Goal: Book appointment/travel/reservation

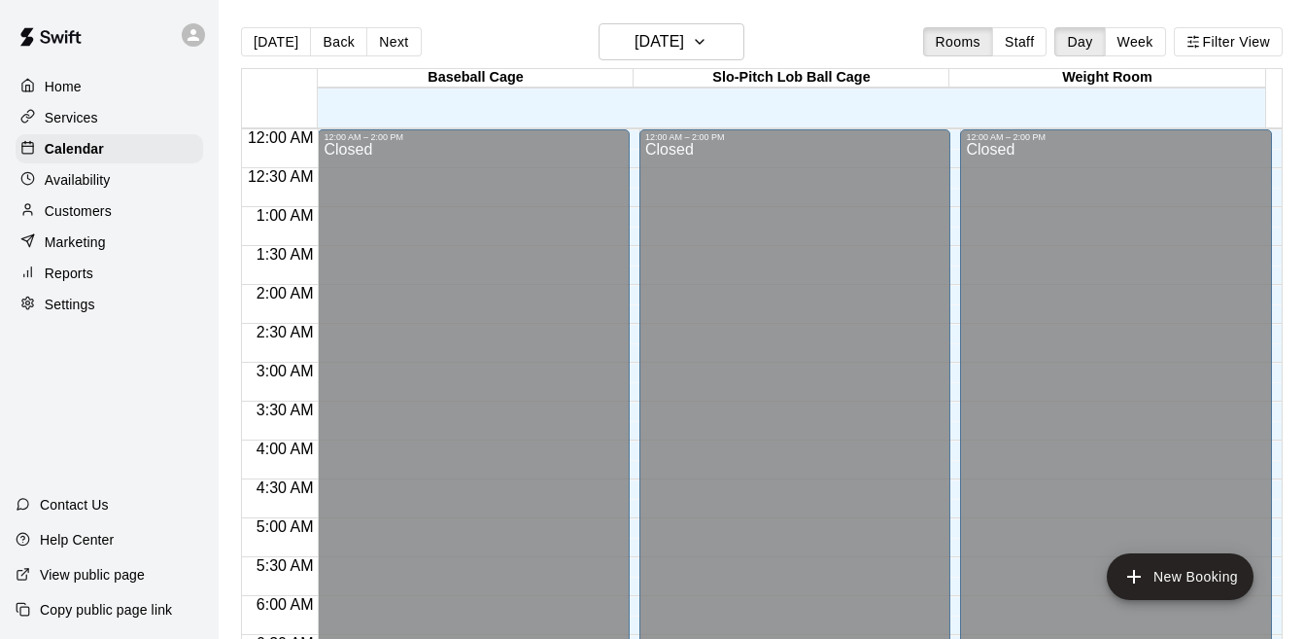
scroll to position [1114, 0]
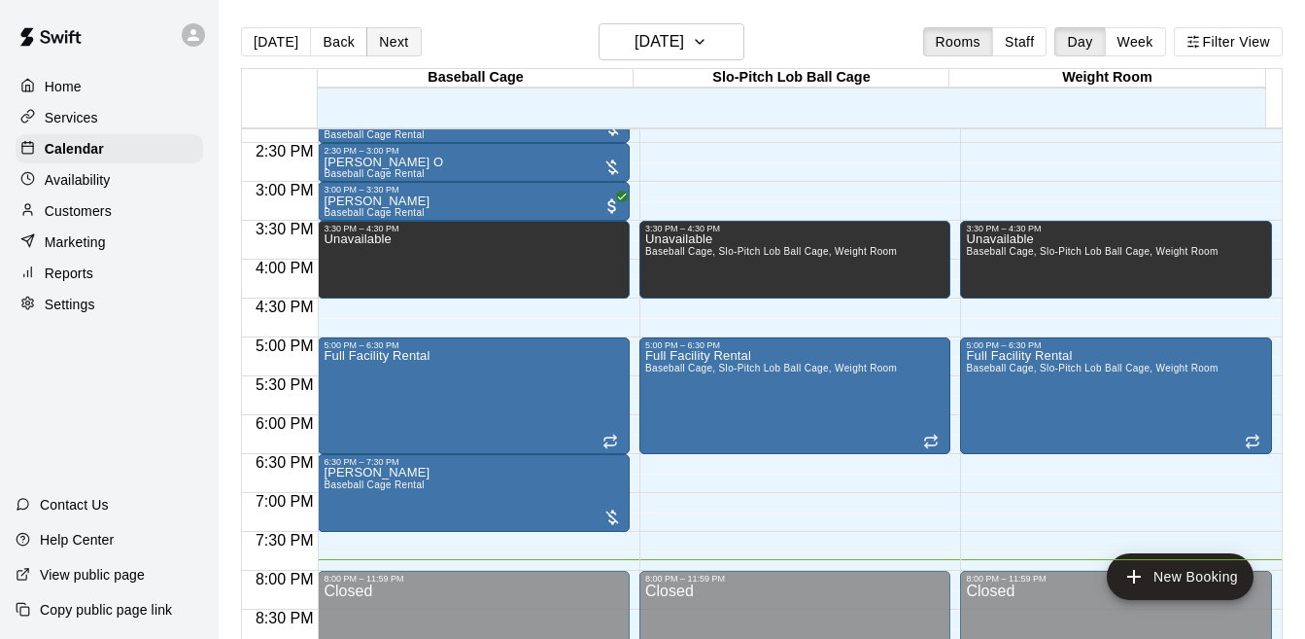
click at [387, 52] on button "Next" at bounding box center [393, 41] width 54 height 29
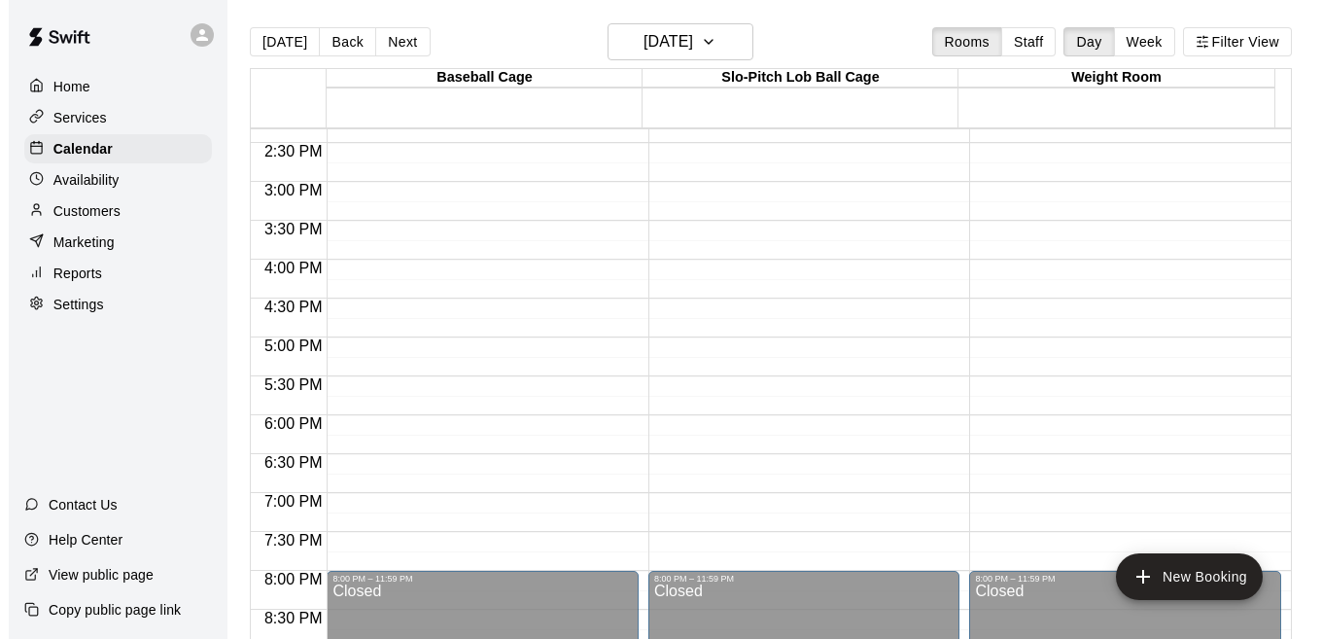
scroll to position [650, 0]
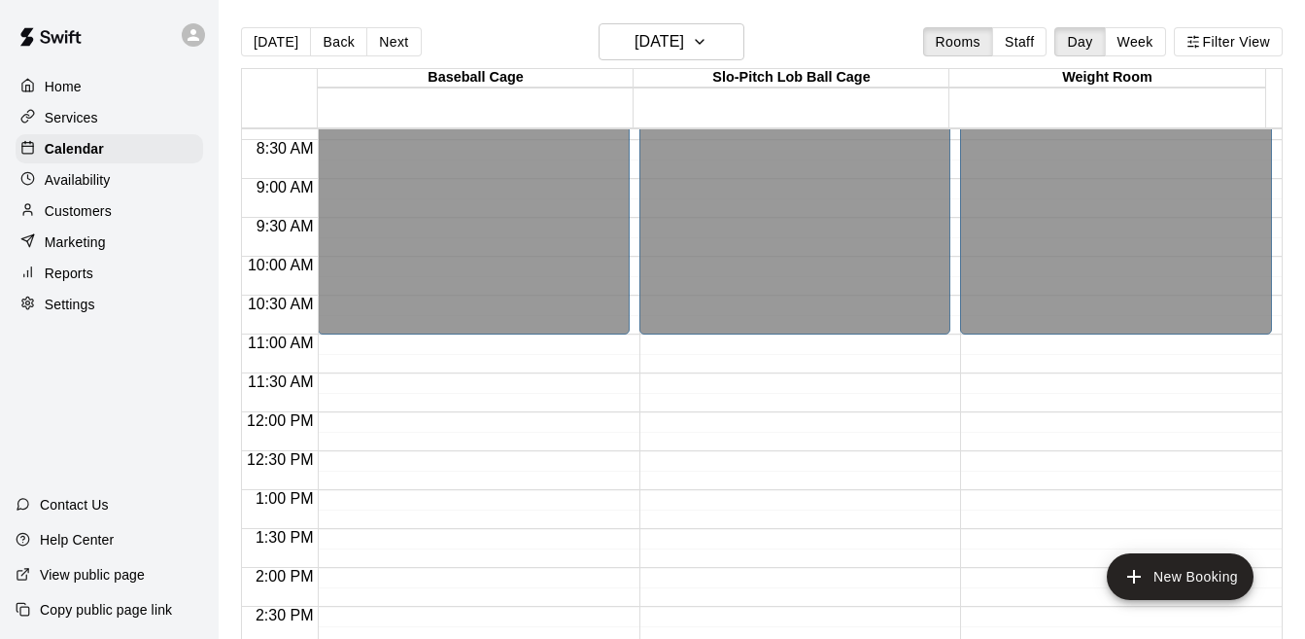
click at [607, 340] on div "12:00 AM – 11:00 AM Closed 8:00 PM – 11:59 PM Closed" at bounding box center [474, 412] width 312 height 1866
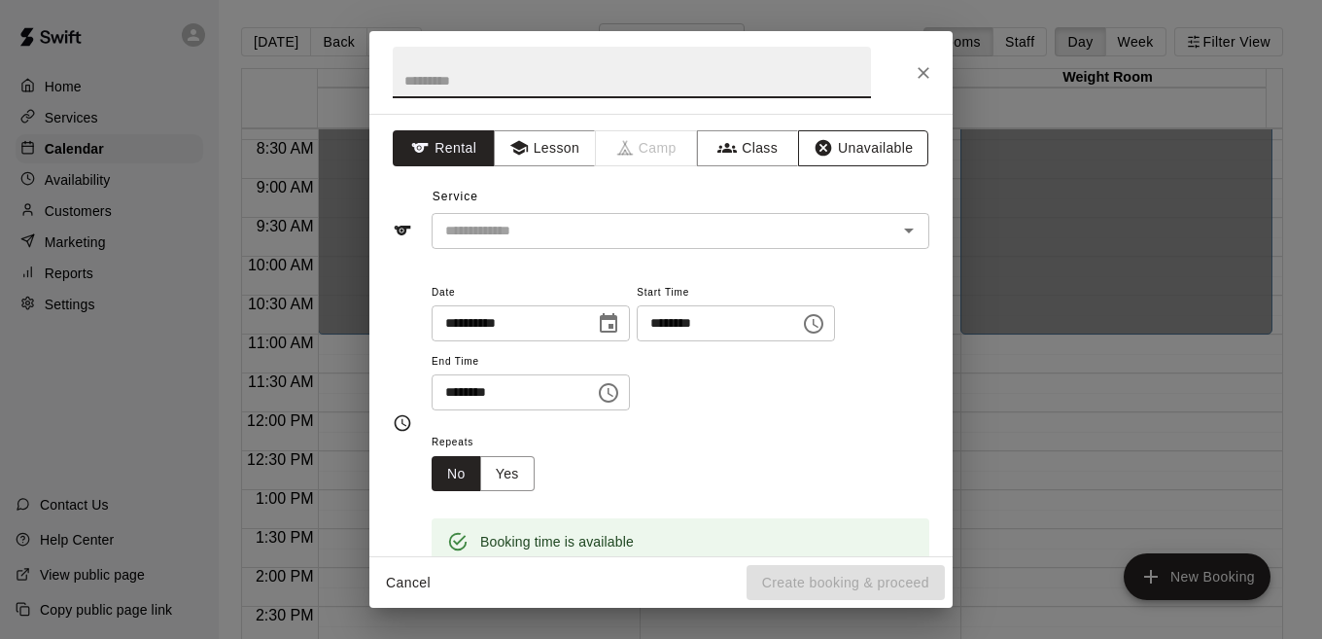
click at [846, 156] on button "Unavailable" at bounding box center [863, 148] width 130 height 36
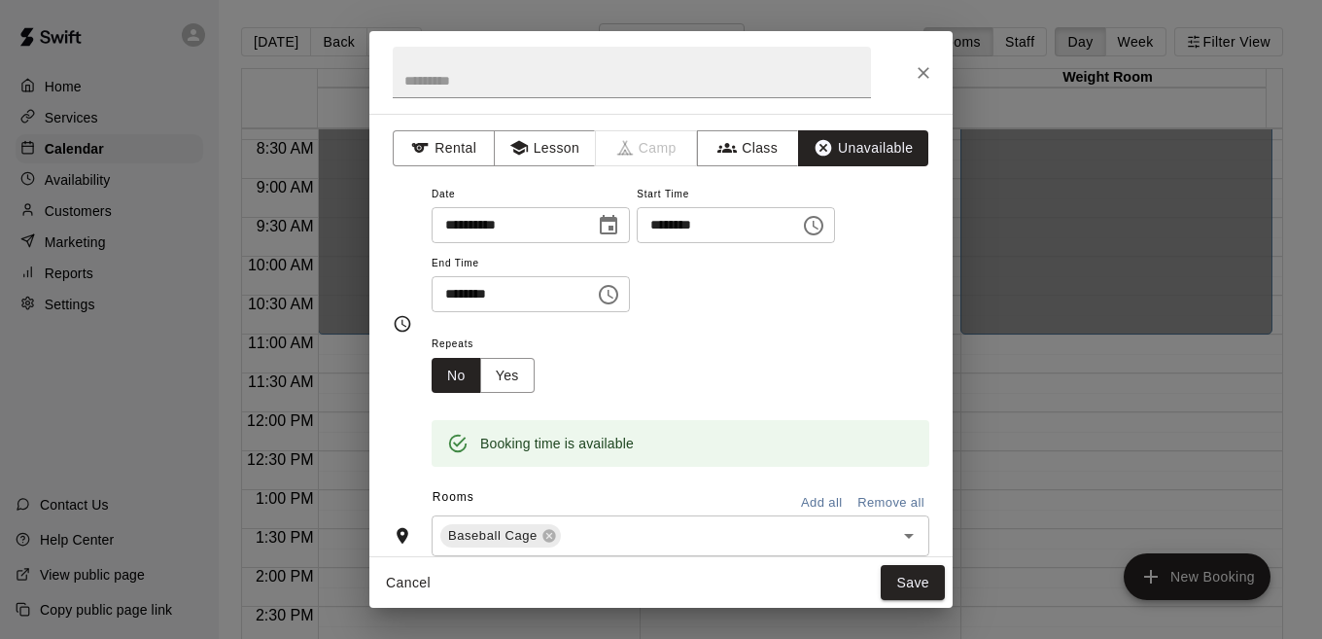
click at [620, 301] on icon "Choose time, selected time is 11:30 AM" at bounding box center [608, 294] width 23 height 23
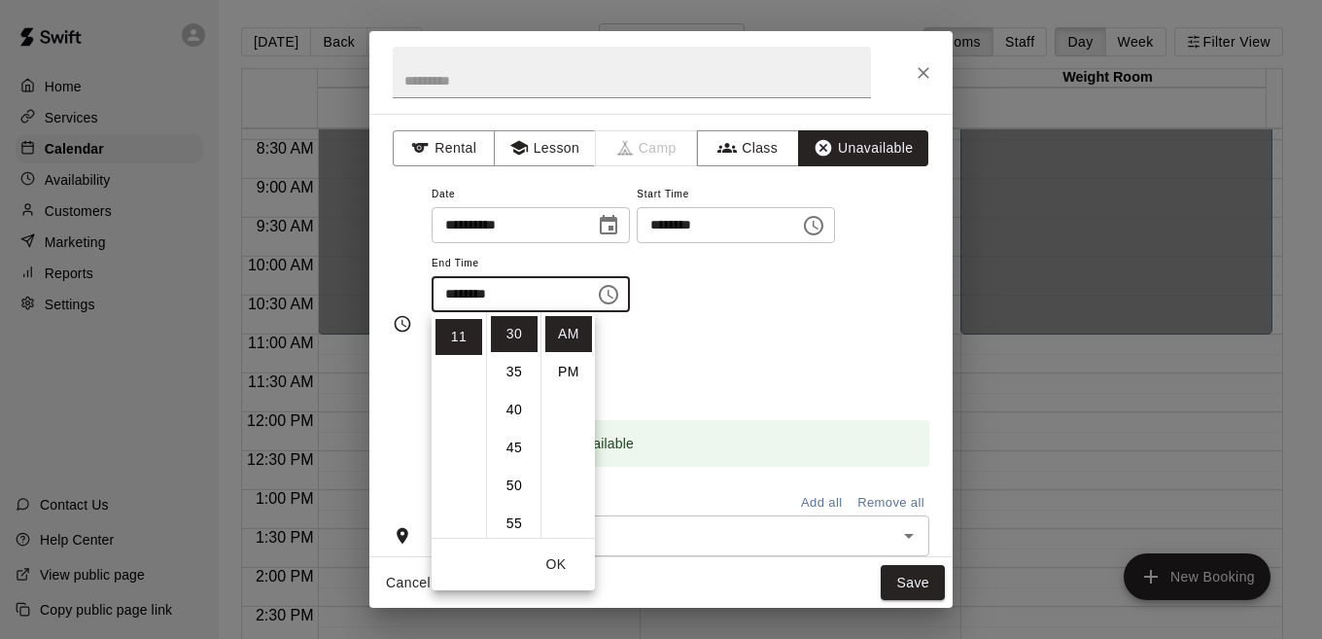
scroll to position [0, 0]
click at [570, 378] on li "PM" at bounding box center [568, 372] width 47 height 36
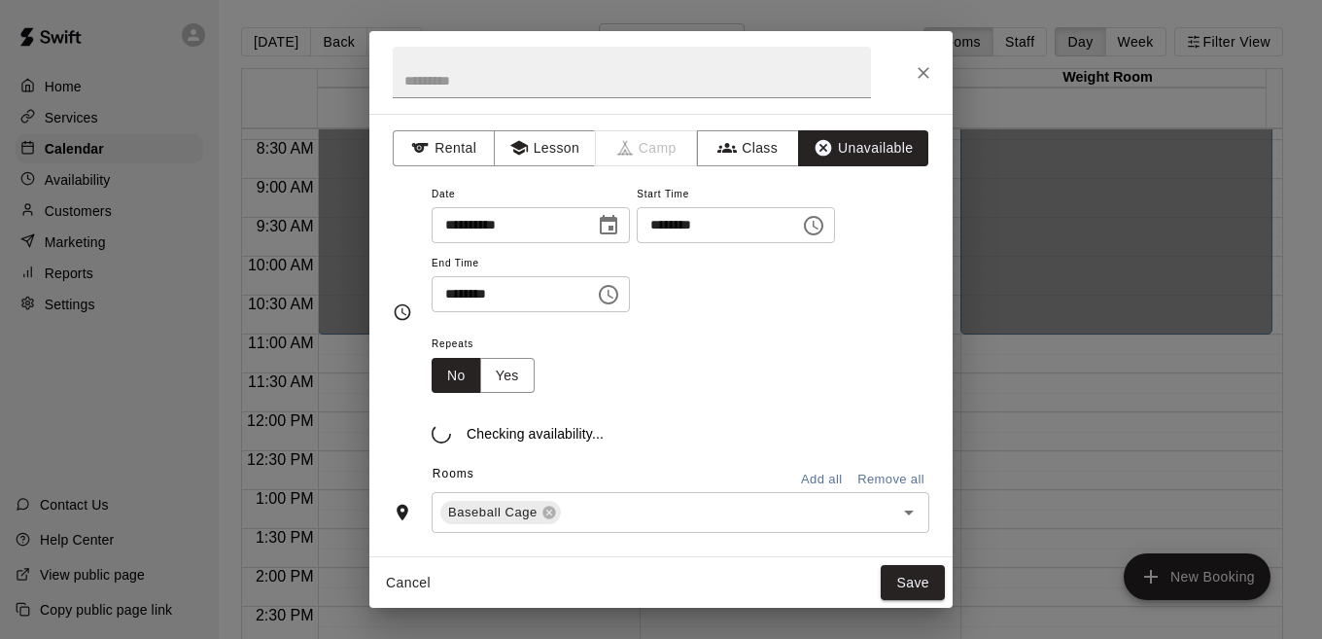
scroll to position [35, 0]
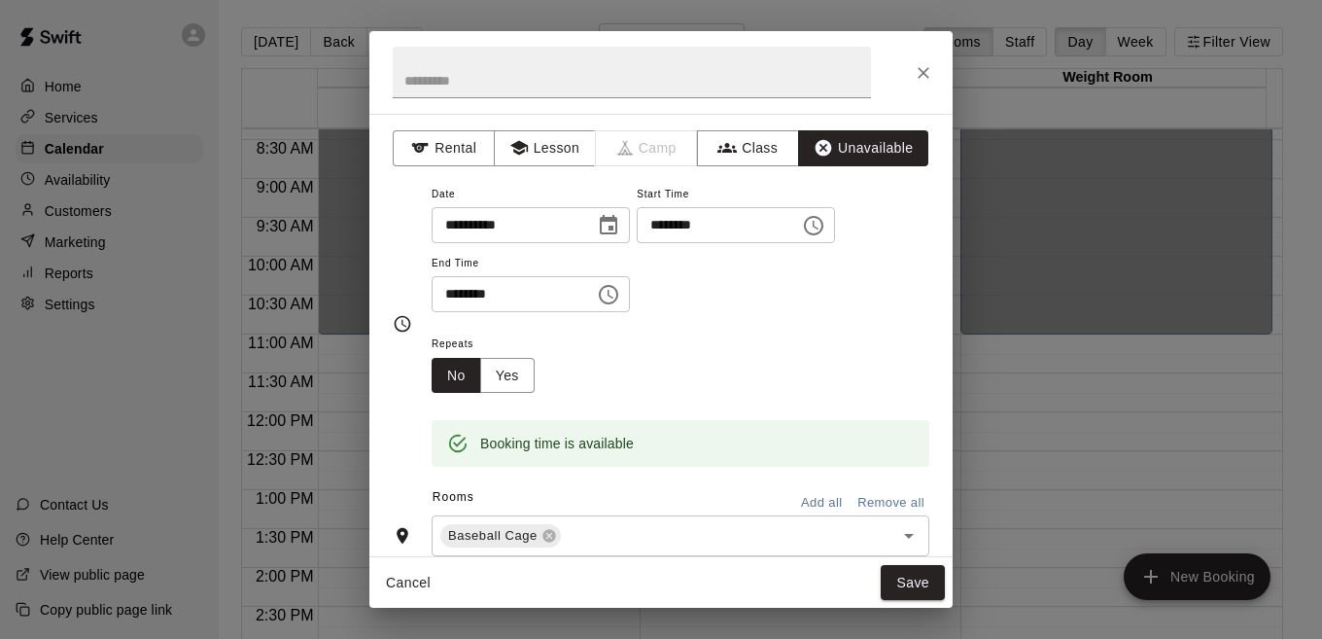
click at [620, 292] on icon "Choose time, selected time is 11:30 PM" at bounding box center [608, 294] width 23 height 23
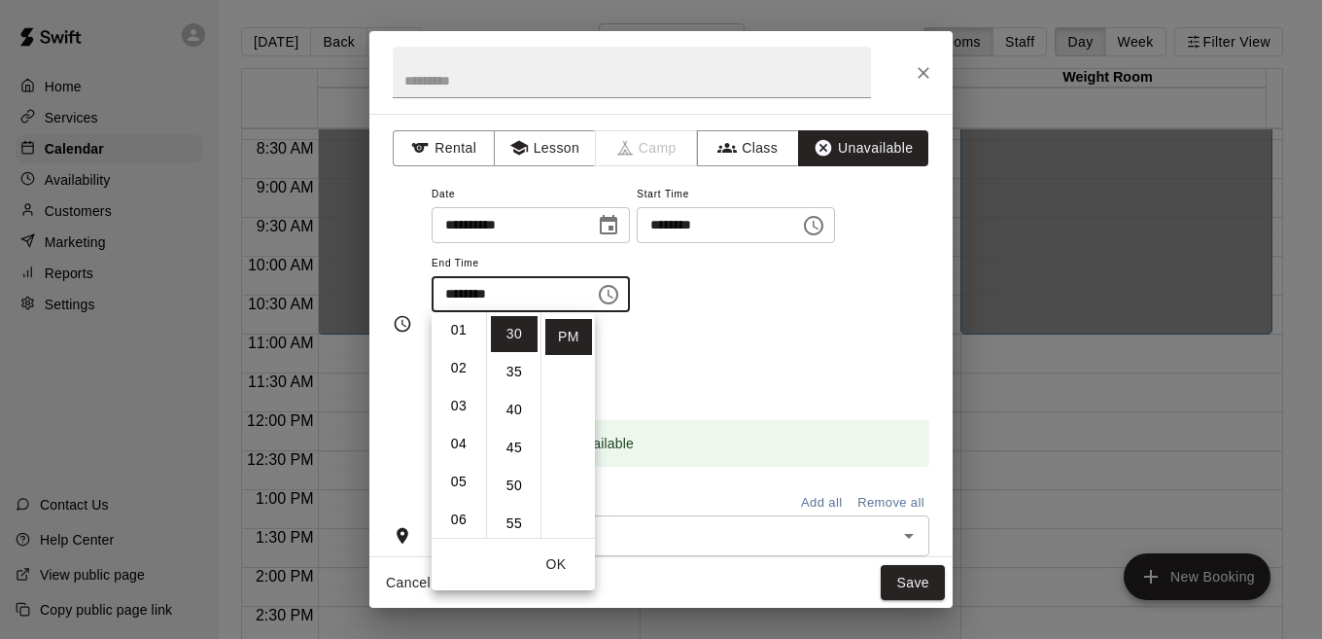
scroll to position [0, 0]
click at [457, 333] on li "12" at bounding box center [458, 334] width 47 height 36
type input "********"
click at [701, 310] on div "**********" at bounding box center [681, 247] width 498 height 131
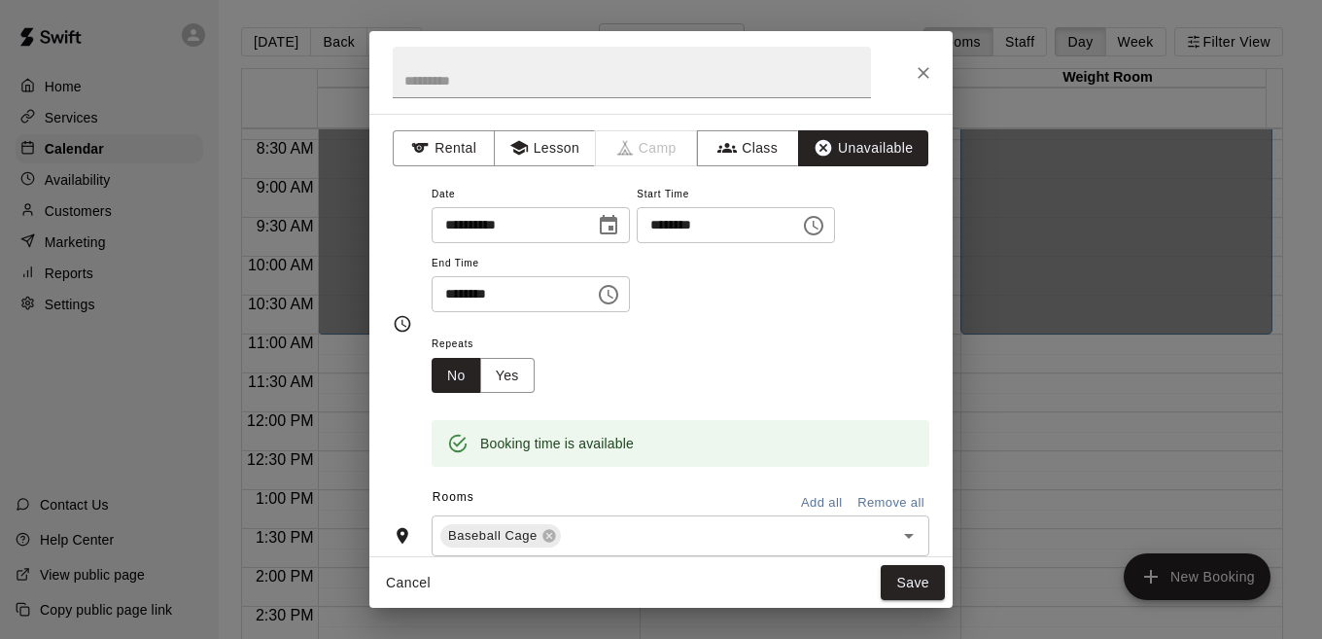
click at [800, 498] on button "Add all" at bounding box center [821, 503] width 62 height 30
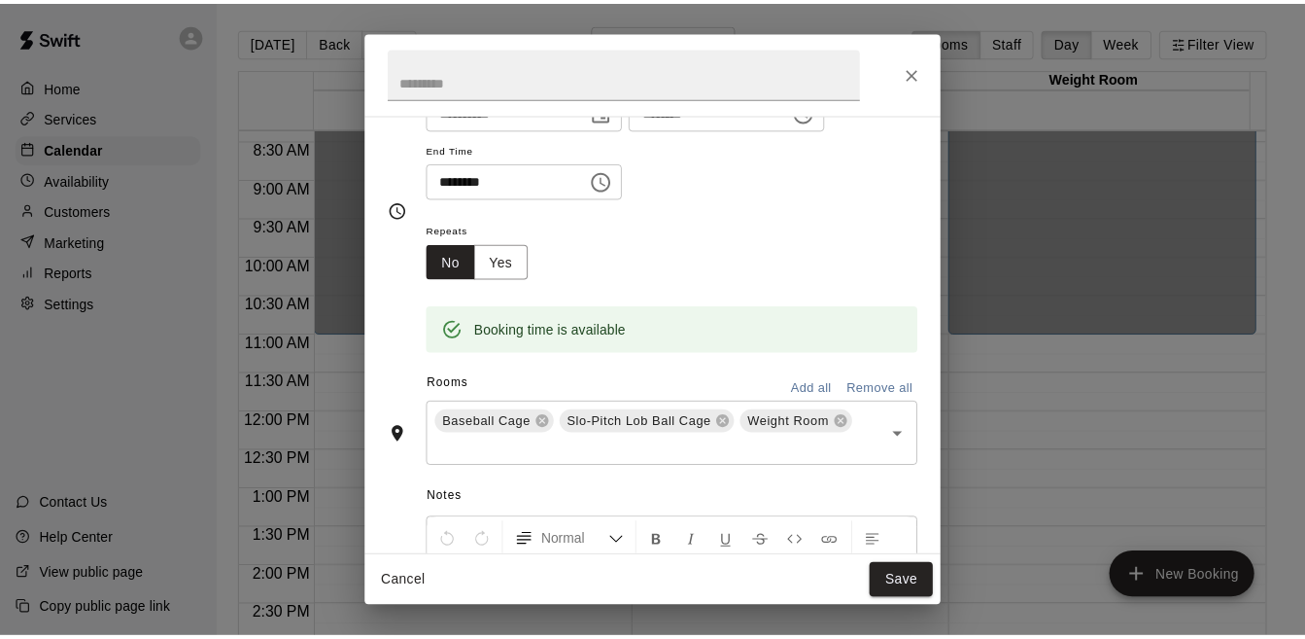
scroll to position [151, 0]
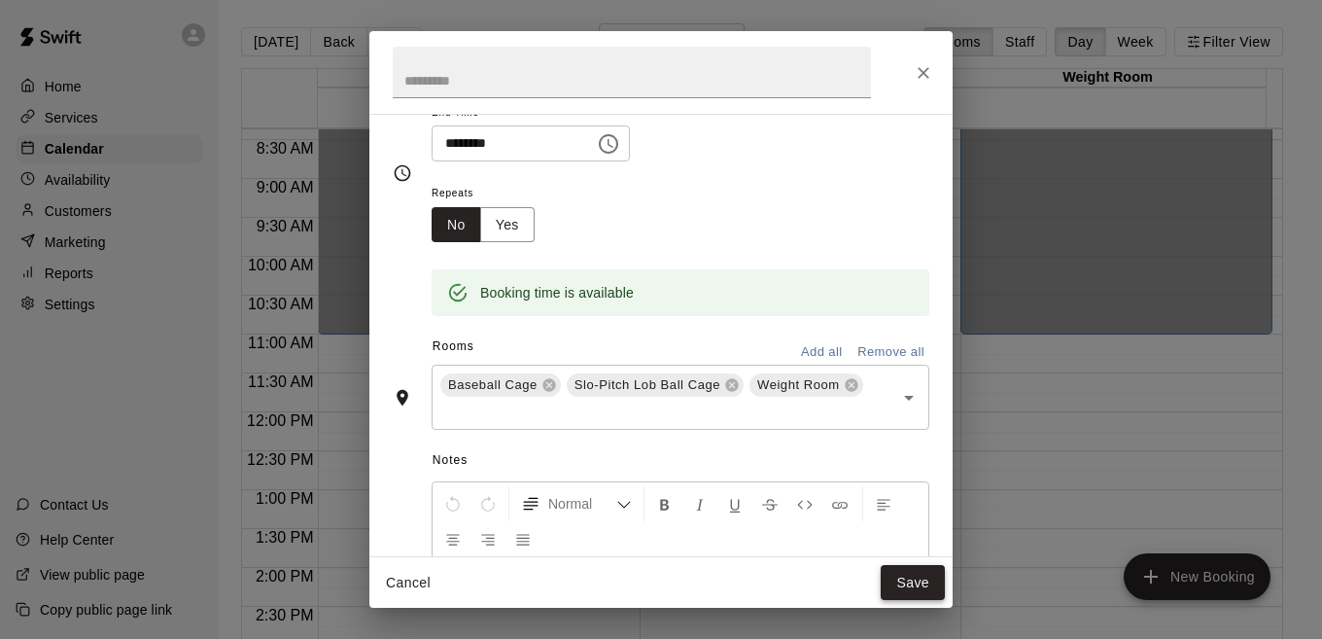
click at [909, 581] on button "Save" at bounding box center [913, 583] width 64 height 36
